Goal: Ask a question

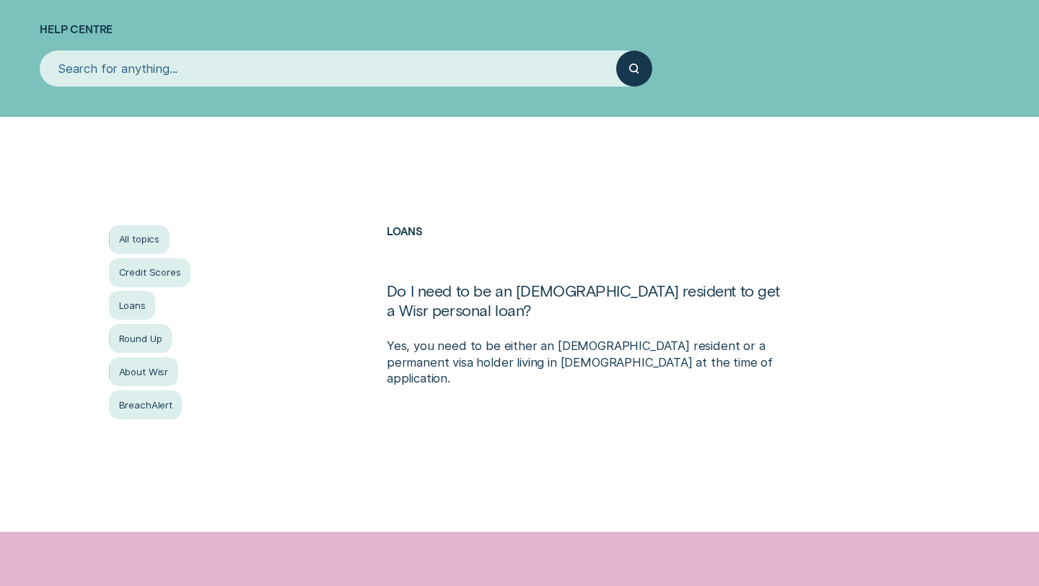
scroll to position [118, 0]
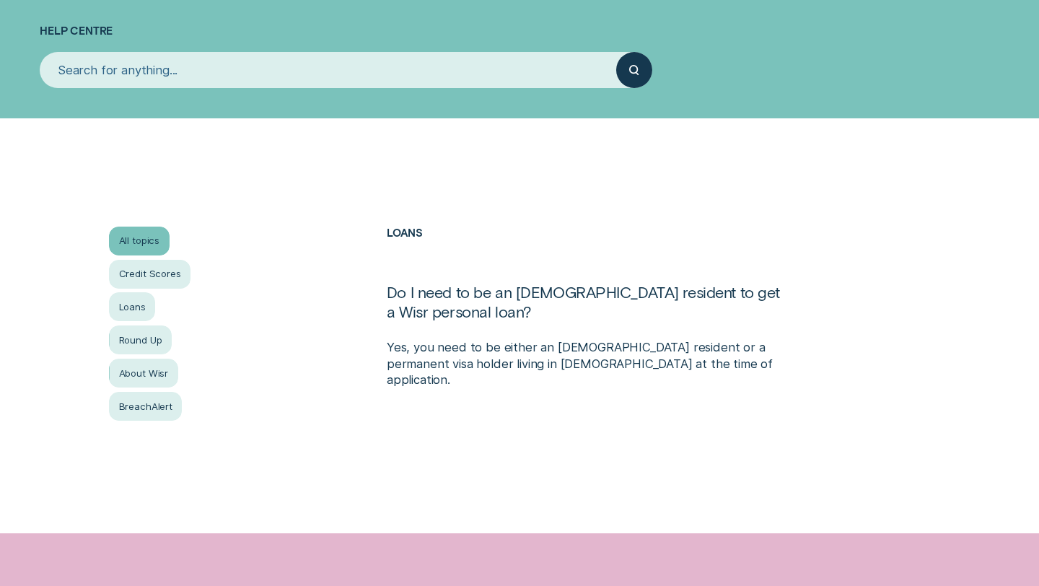
click at [144, 249] on div "All topics" at bounding box center [139, 240] width 60 height 29
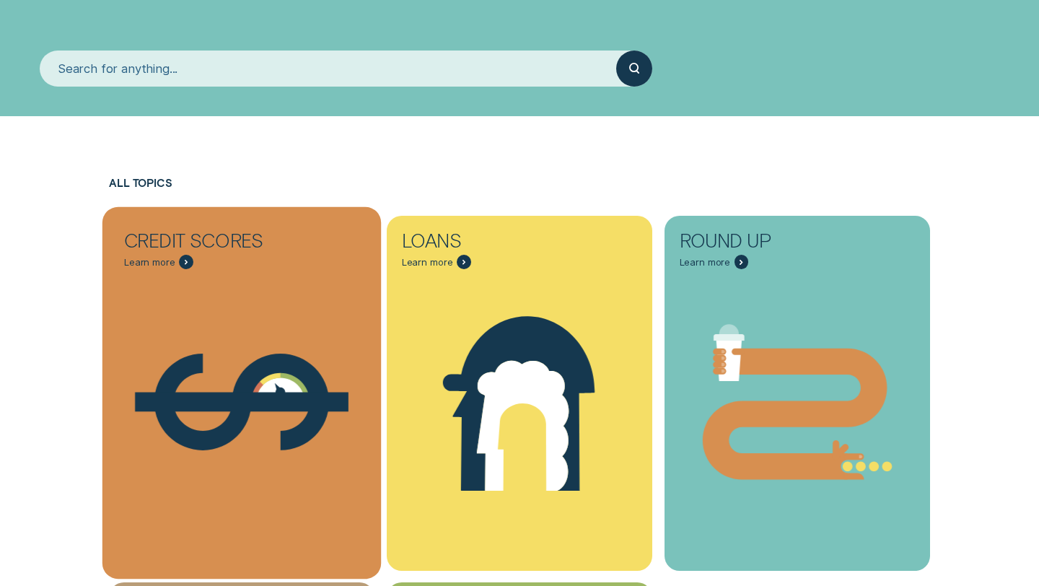
scroll to position [257, 0]
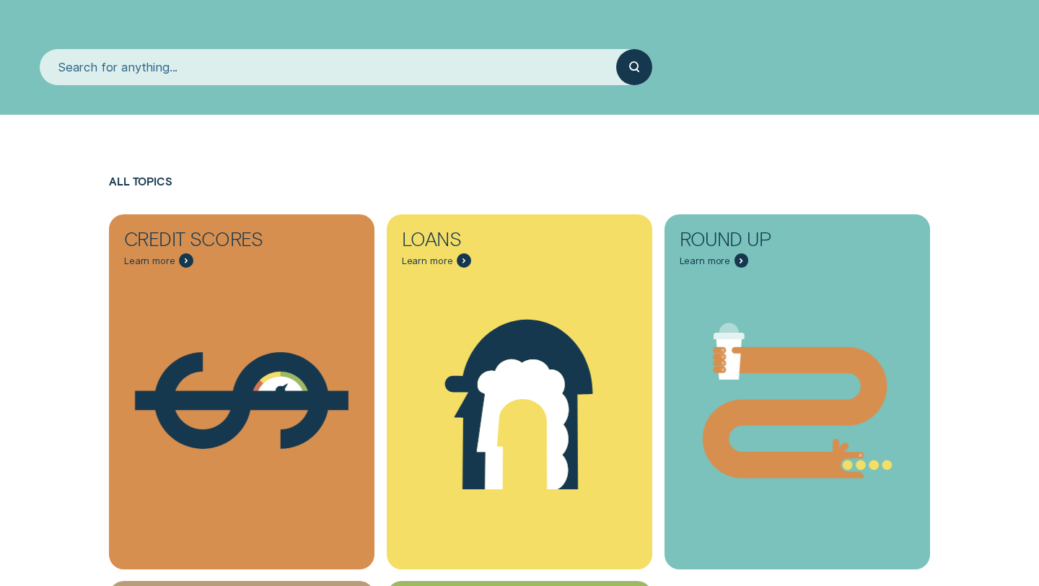
click at [247, 61] on input "search" at bounding box center [328, 67] width 576 height 36
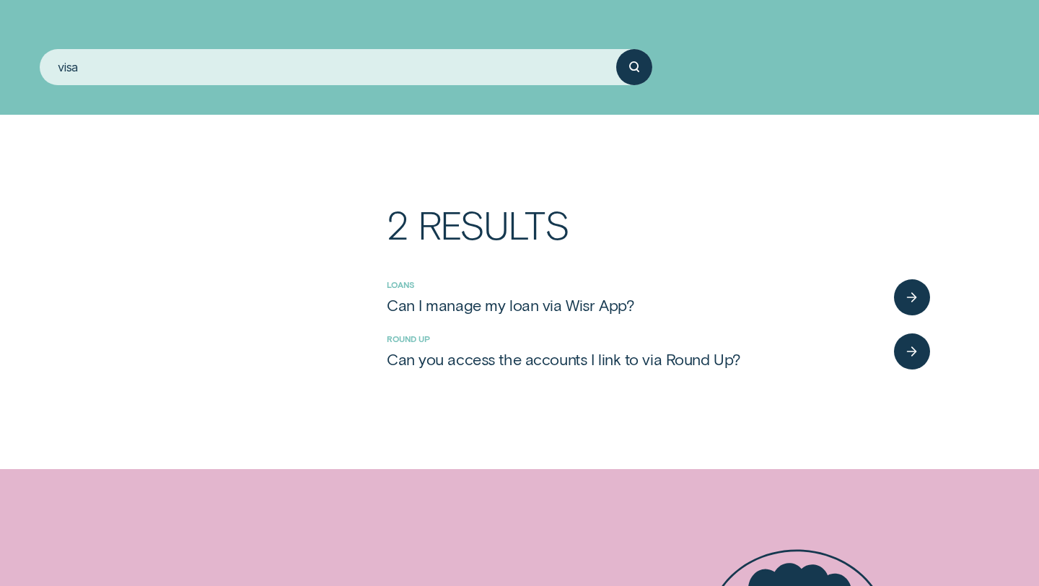
click at [303, 74] on input "visa" at bounding box center [328, 67] width 576 height 36
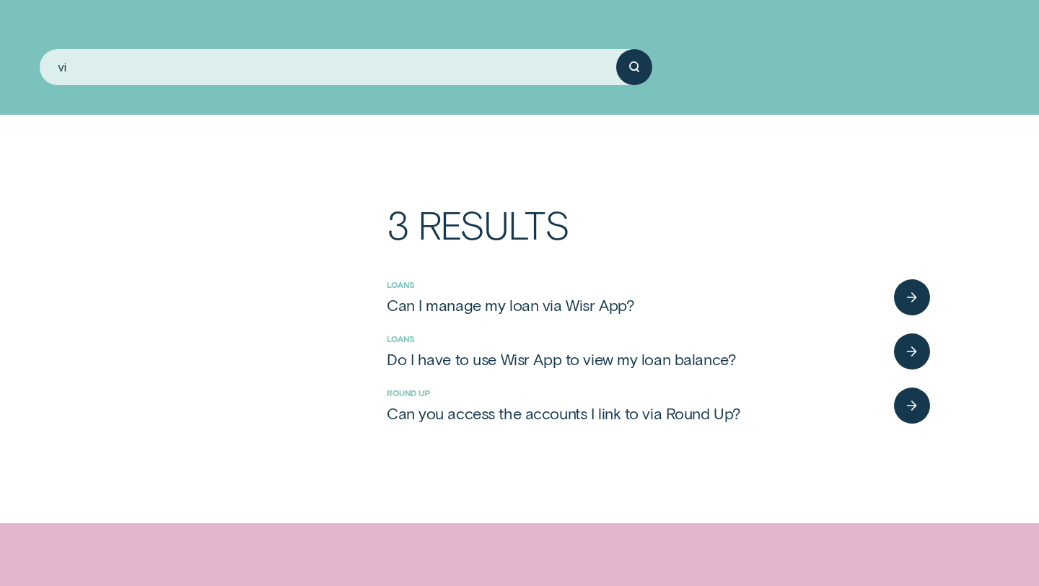
type input "v"
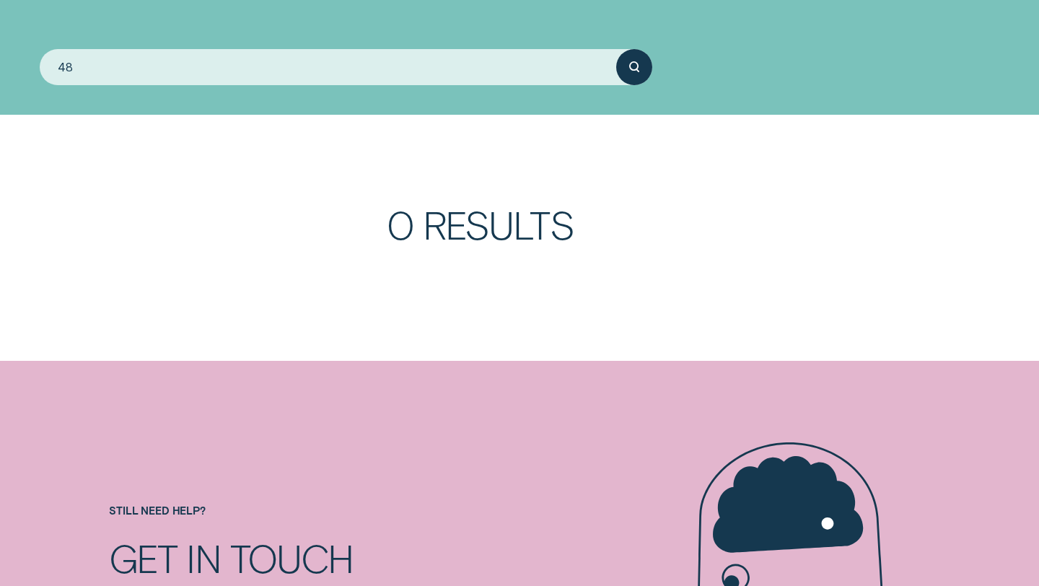
type input "4"
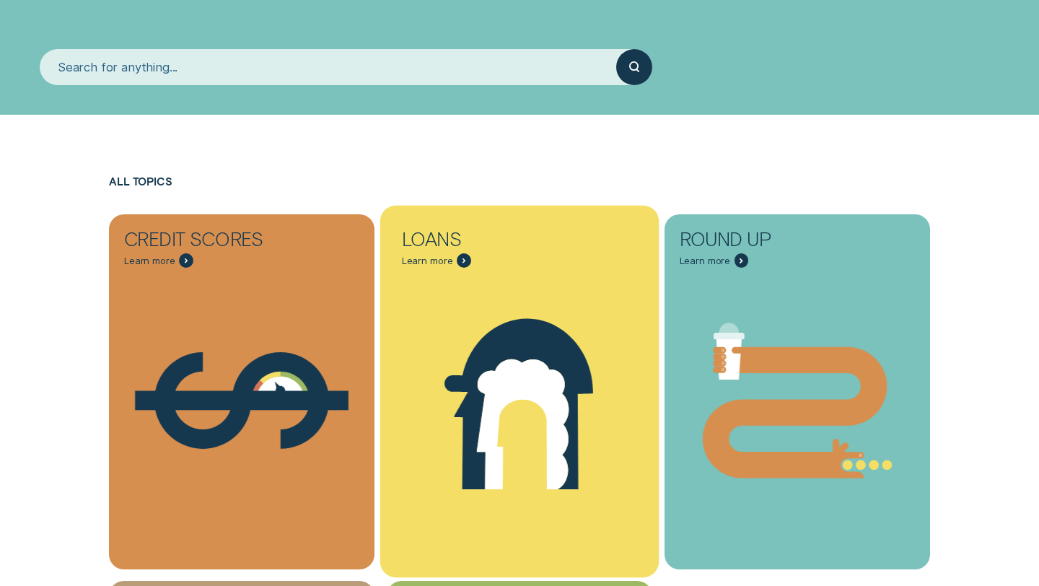
click at [458, 295] on icon "Loans - Learn more" at bounding box center [519, 400] width 278 height 213
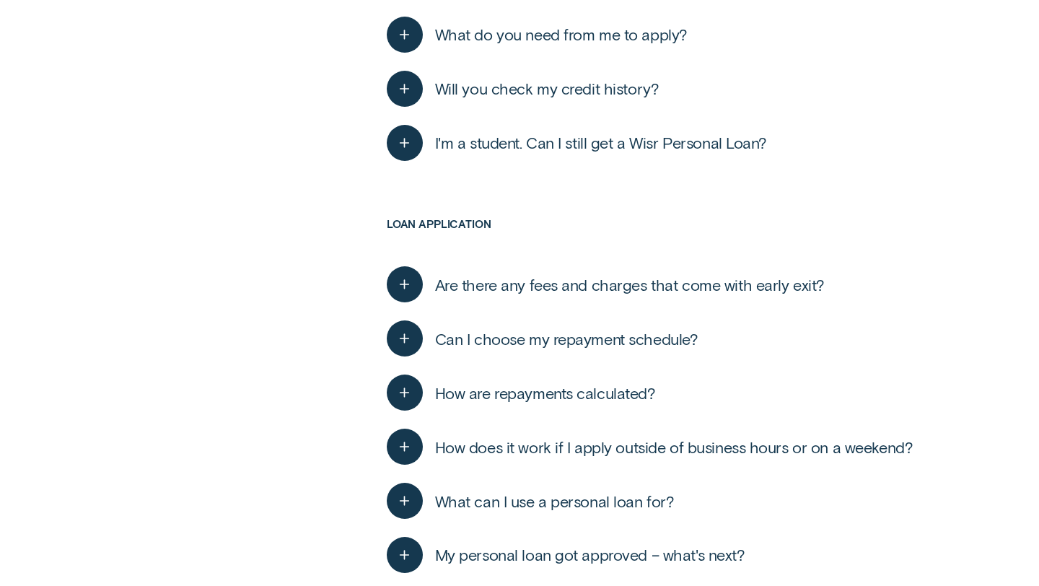
scroll to position [1059, 0]
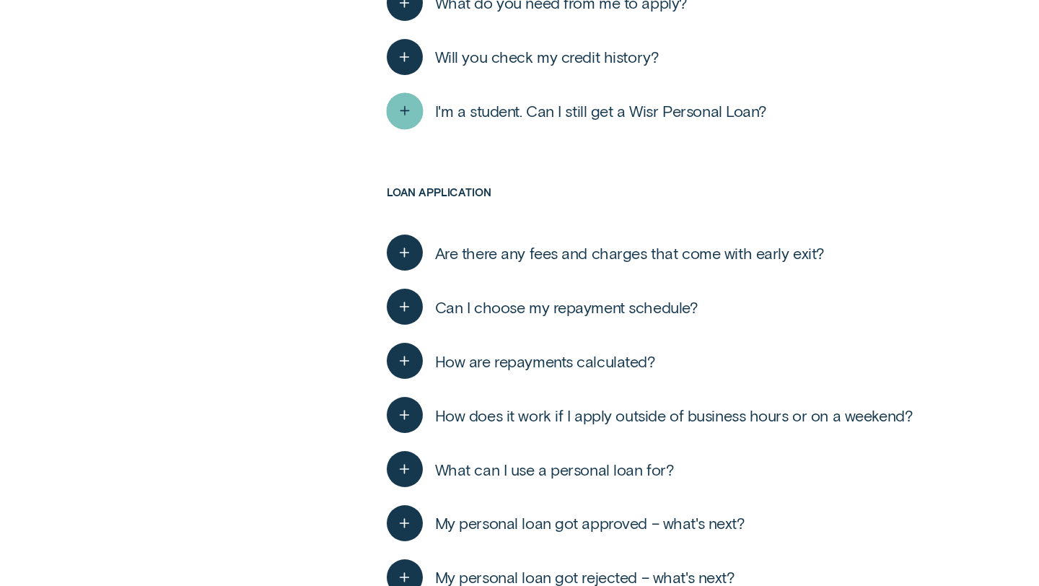
click at [415, 115] on div "button" at bounding box center [404, 110] width 37 height 37
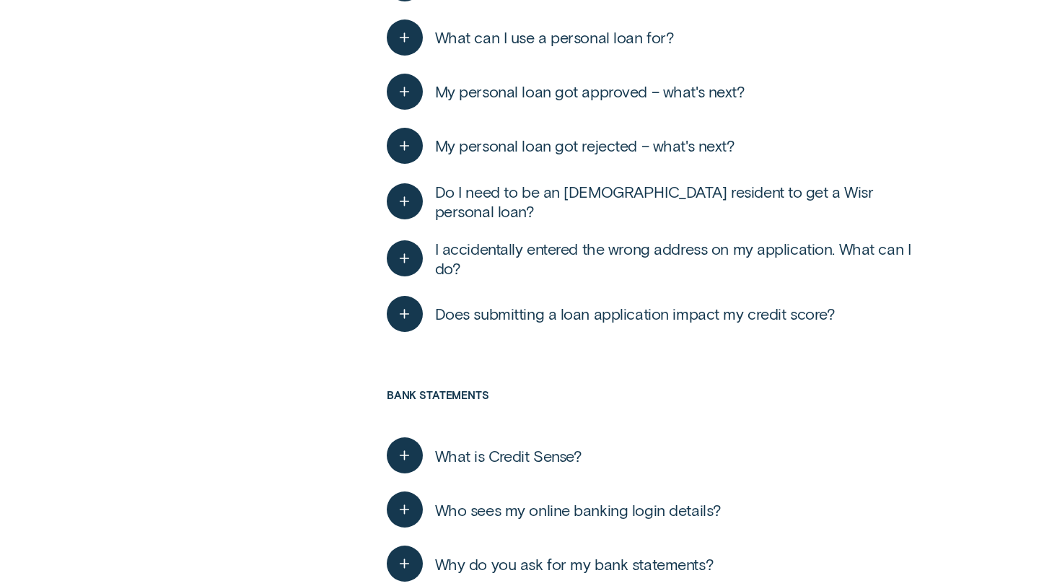
scroll to position [1564, 0]
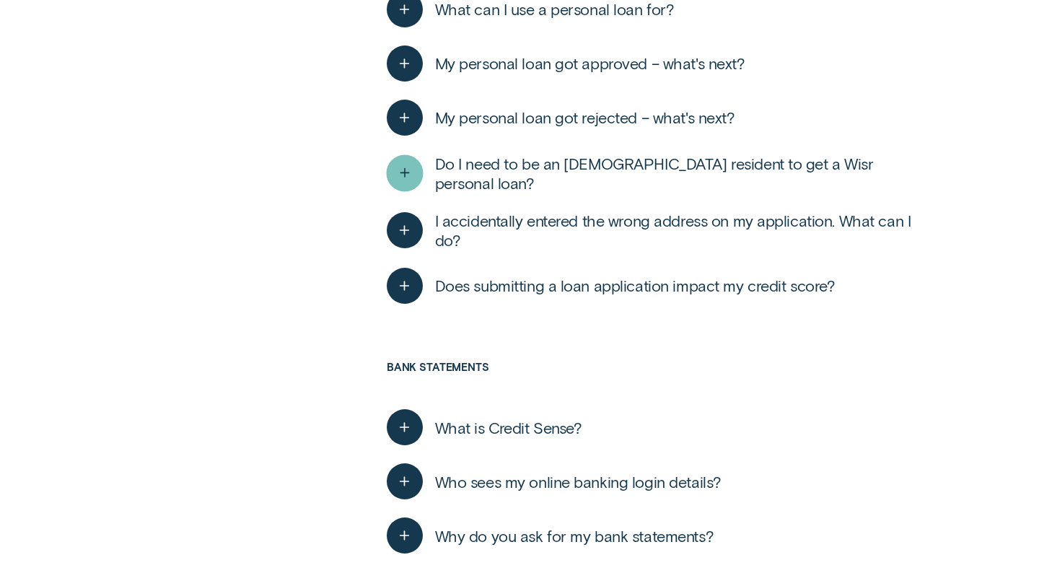
click at [409, 175] on icon "button" at bounding box center [404, 173] width 18 height 22
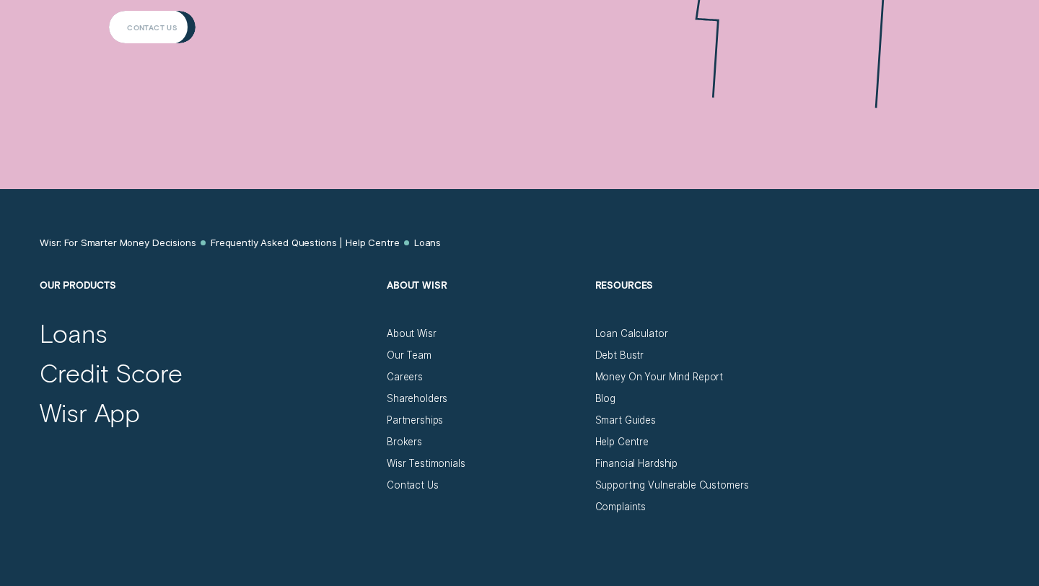
scroll to position [6283, 0]
